Goal: Task Accomplishment & Management: Manage account settings

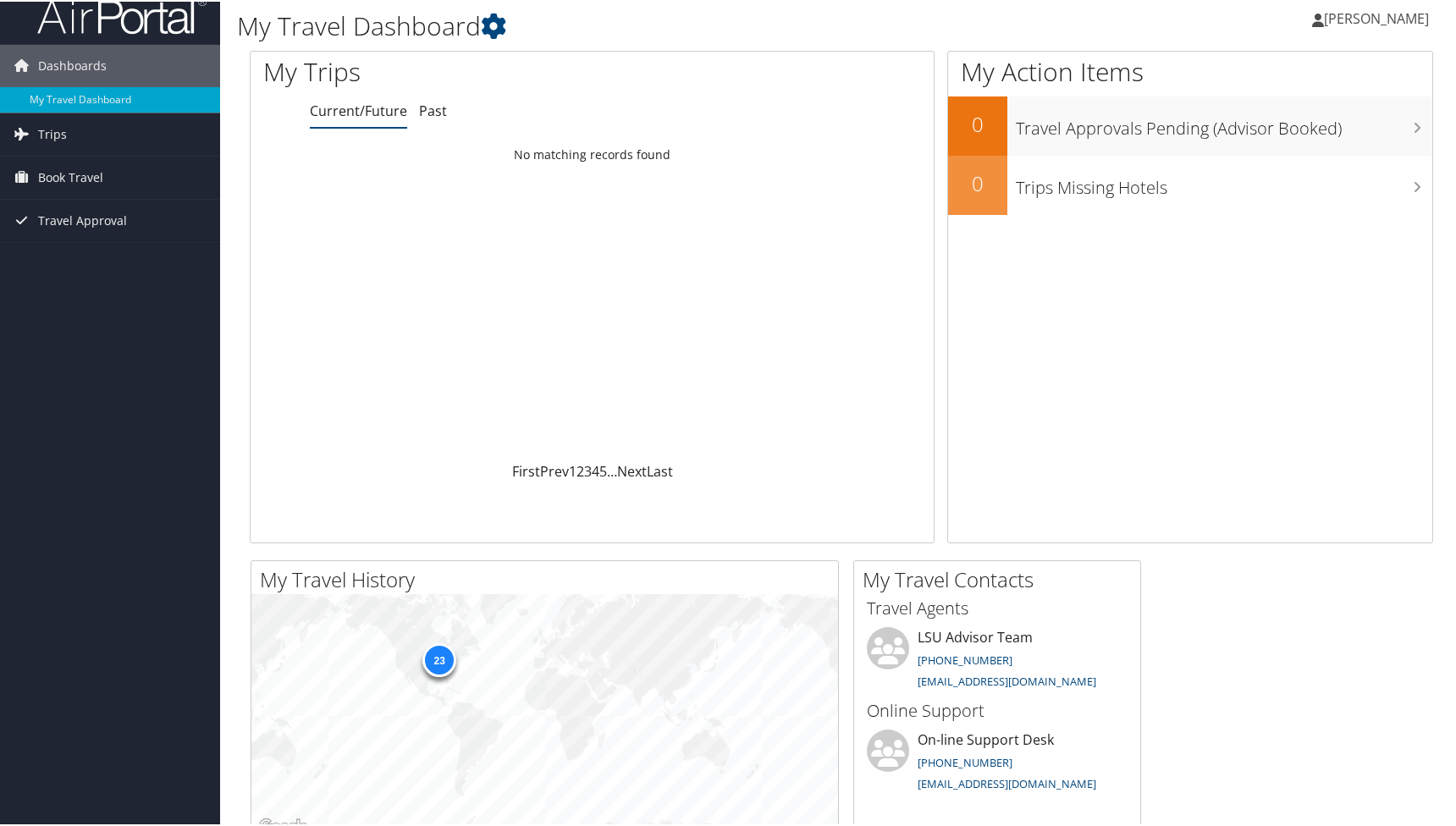
scroll to position [17, 0]
click at [45, 127] on span "Trips" at bounding box center [52, 132] width 28 height 43
click at [68, 166] on link "Current/Future Trips" at bounding box center [110, 167] width 221 height 26
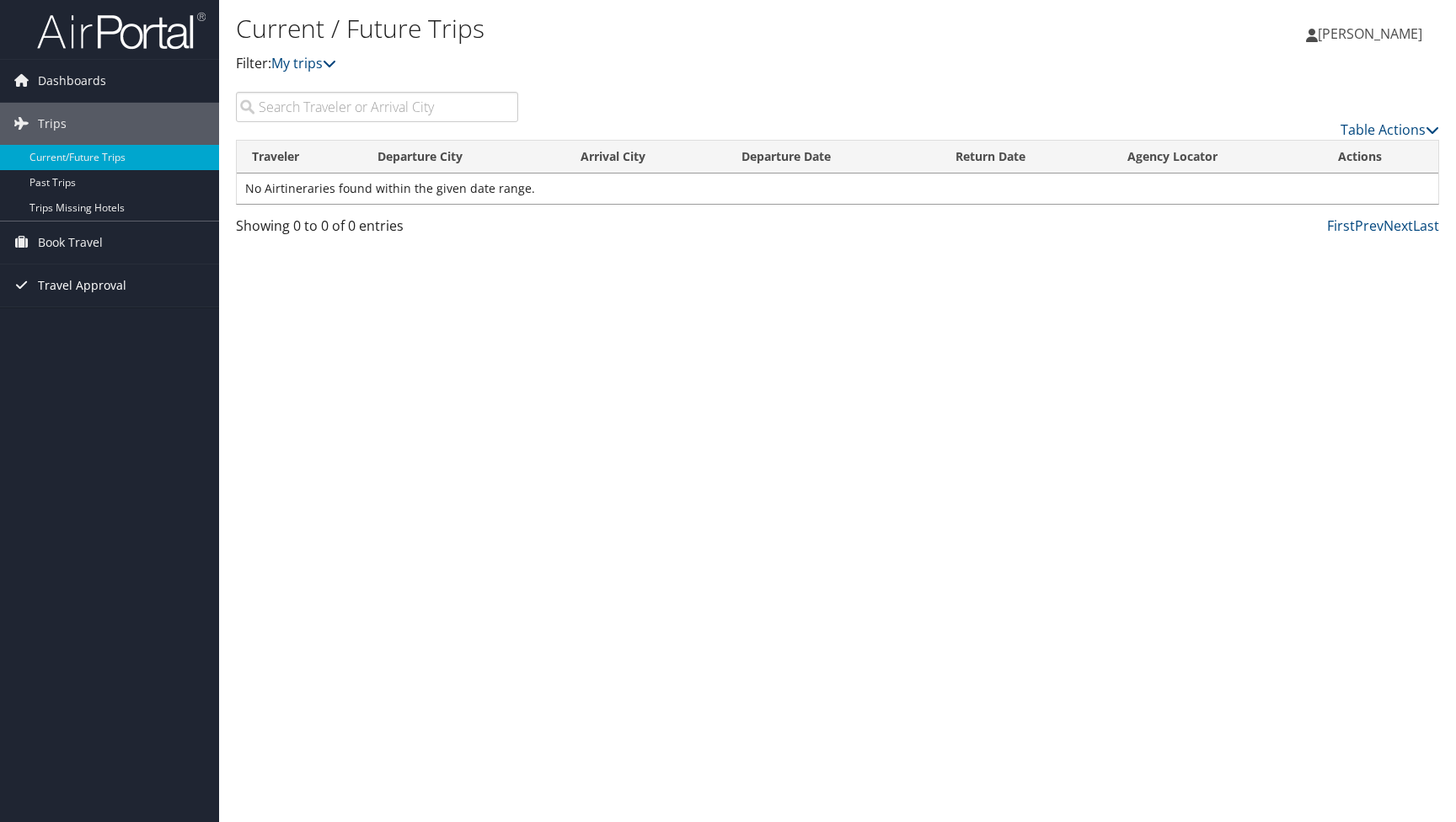
click at [78, 285] on span "Travel Approval" at bounding box center [82, 285] width 89 height 42
click at [79, 315] on link "Pending Trip Approvals" at bounding box center [109, 319] width 219 height 25
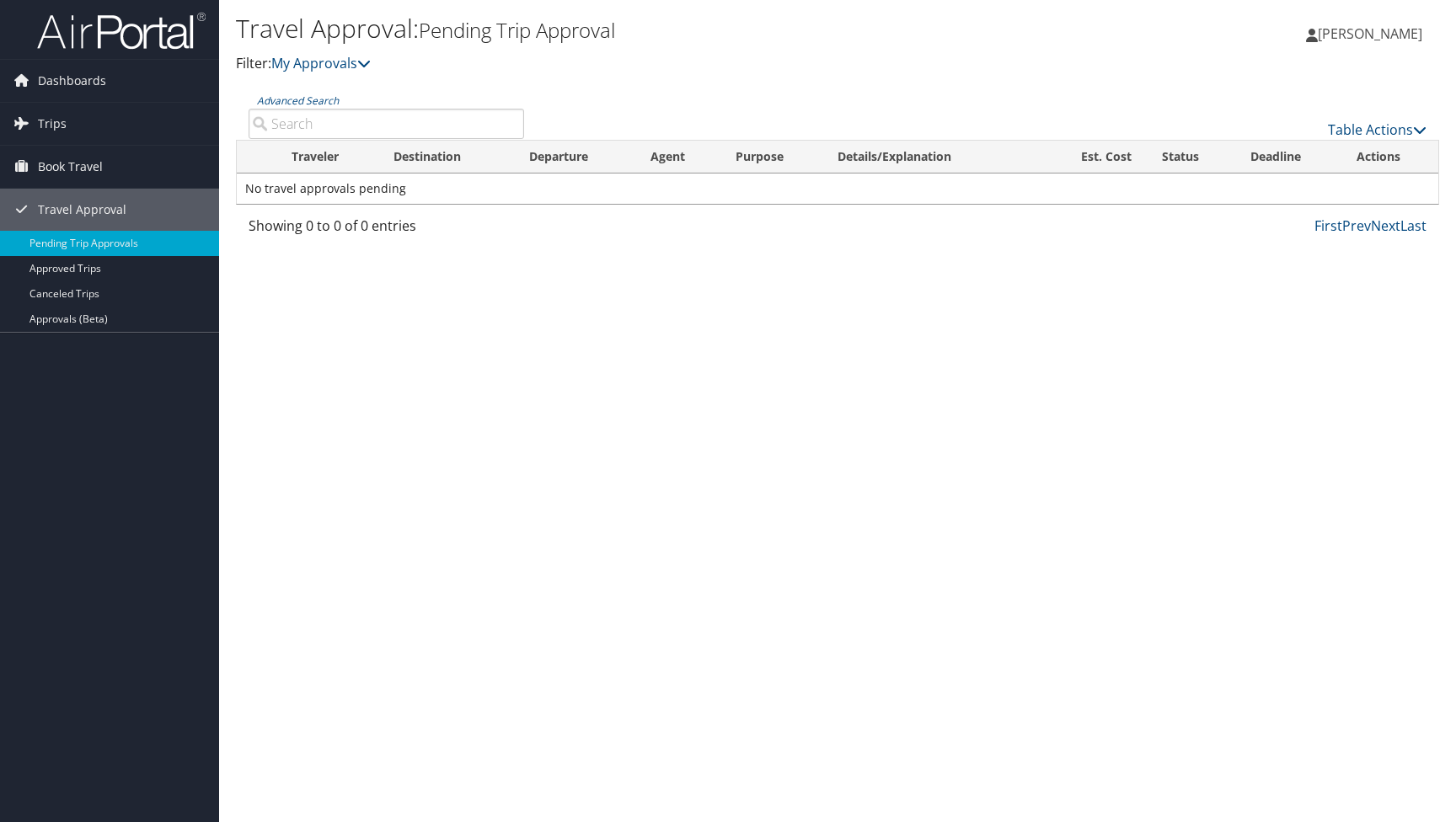
click at [1345, 33] on span "[PERSON_NAME]" at bounding box center [1369, 34] width 105 height 19
click at [1288, 153] on link "View Travel Profile" at bounding box center [1326, 150] width 187 height 28
